Goal: Task Accomplishment & Management: Manage account settings

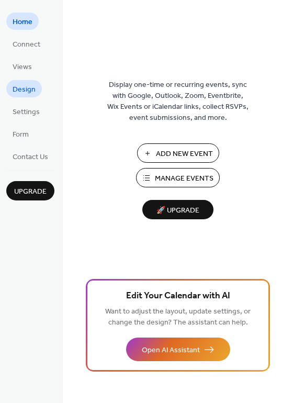
click at [26, 86] on span "Design" at bounding box center [24, 89] width 23 height 11
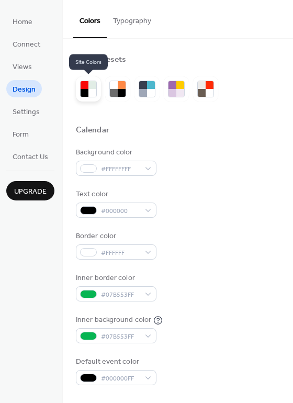
click at [94, 87] on div at bounding box center [92, 85] width 8 height 8
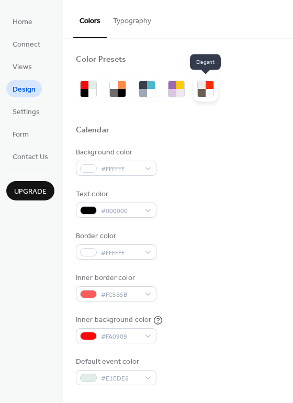
click at [202, 95] on div at bounding box center [202, 93] width 8 height 8
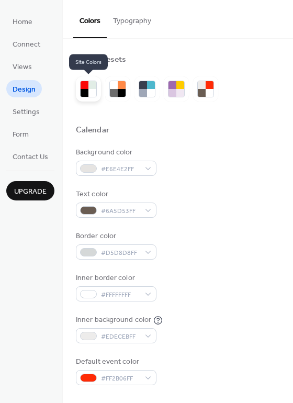
click at [81, 93] on div at bounding box center [85, 93] width 8 height 8
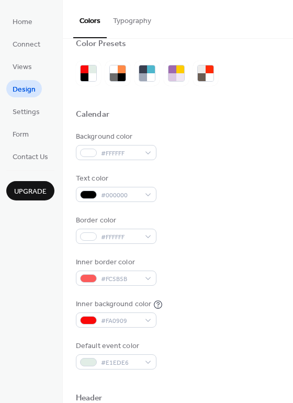
scroll to position [15, 0]
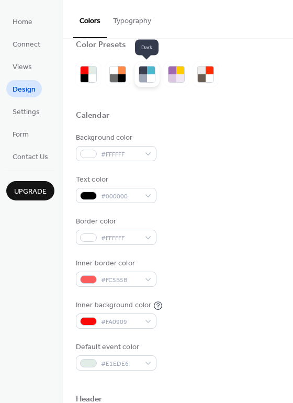
click at [151, 78] on div at bounding box center [151, 78] width 8 height 8
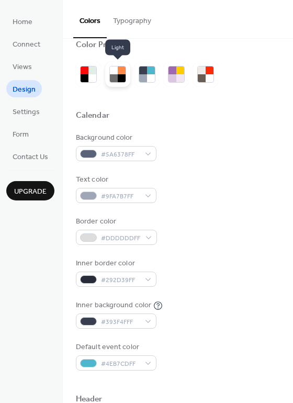
click at [118, 75] on div at bounding box center [122, 78] width 8 height 8
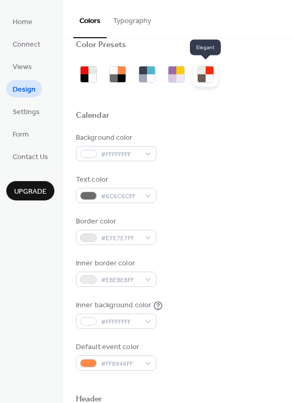
click at [207, 77] on div at bounding box center [210, 78] width 8 height 8
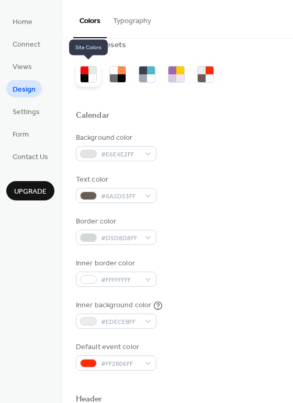
click at [88, 69] on div at bounding box center [92, 70] width 8 height 8
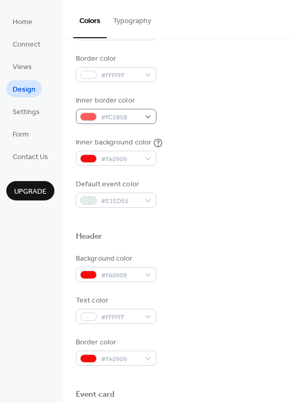
scroll to position [179, 0]
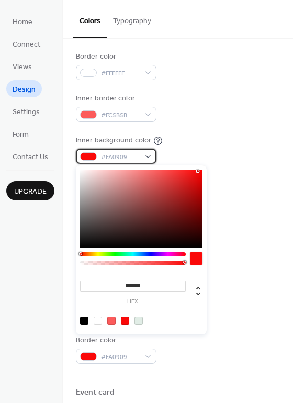
click at [95, 150] on div "#FA0909" at bounding box center [116, 156] width 81 height 15
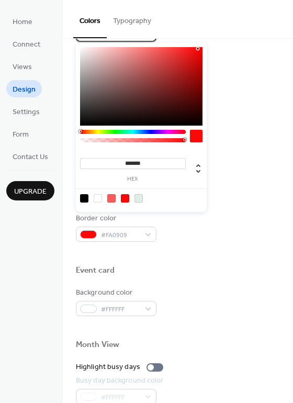
scroll to position [302, 0]
click at [115, 131] on div at bounding box center [133, 132] width 106 height 4
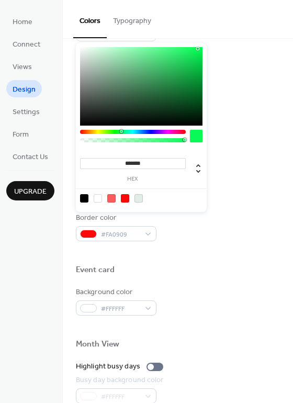
click at [121, 132] on div at bounding box center [133, 132] width 106 height 4
click at [190, 70] on div at bounding box center [141, 86] width 122 height 78
click at [189, 66] on div at bounding box center [141, 86] width 122 height 78
type input "*******"
click at [195, 80] on div at bounding box center [141, 86] width 122 height 78
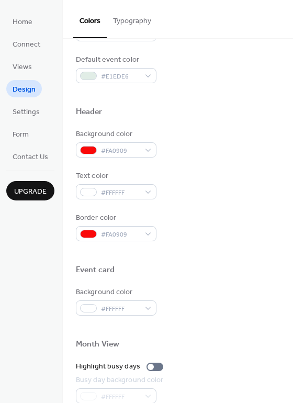
click at [238, 33] on div "Colors Typography" at bounding box center [178, 19] width 230 height 39
click at [113, 147] on span "#FA0909" at bounding box center [120, 150] width 39 height 11
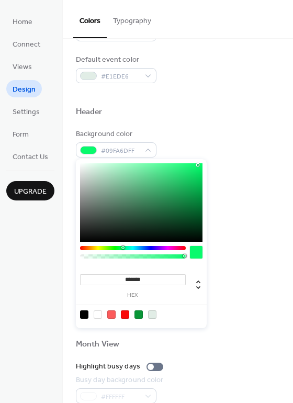
click at [122, 248] on div at bounding box center [133, 248] width 106 height 4
click at [182, 203] on div at bounding box center [141, 202] width 122 height 78
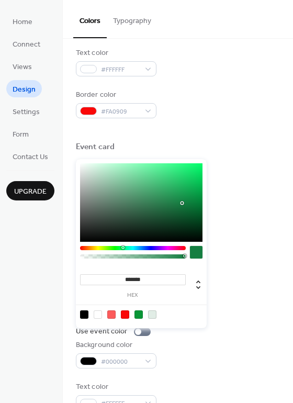
scroll to position [447, 0]
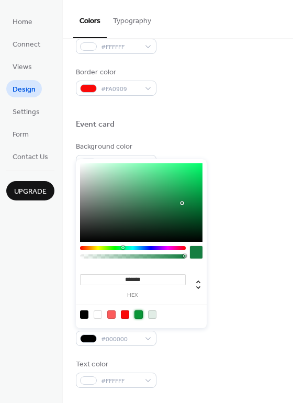
click at [138, 314] on div at bounding box center [138, 314] width 8 height 8
type input "*******"
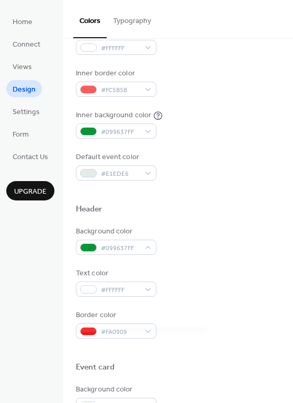
scroll to position [206, 0]
